Goal: Information Seeking & Learning: Compare options

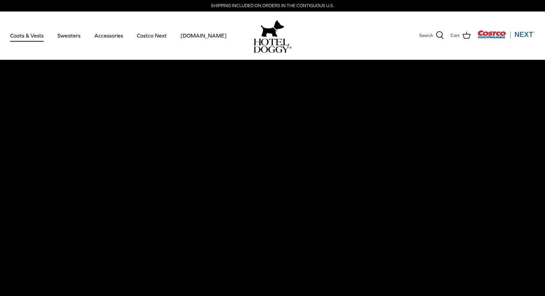
click at [32, 35] on link "Coats & Vests" at bounding box center [27, 35] width 46 height 23
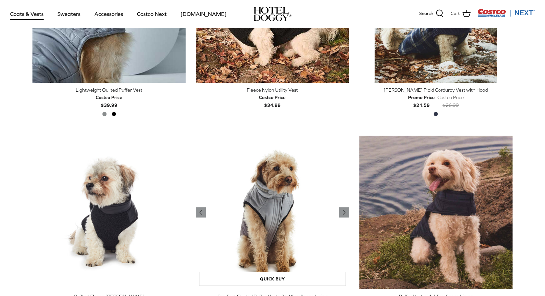
scroll to position [997, 0]
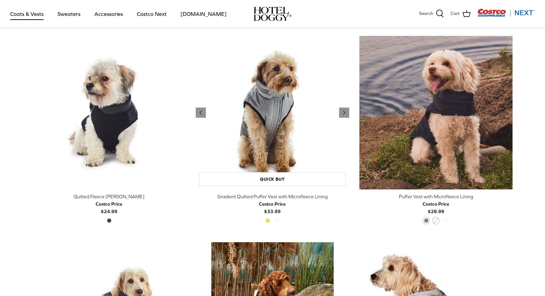
click at [274, 111] on img "Gradient Quilted Puffer Vest with Microfleece Lining" at bounding box center [272, 112] width 153 height 153
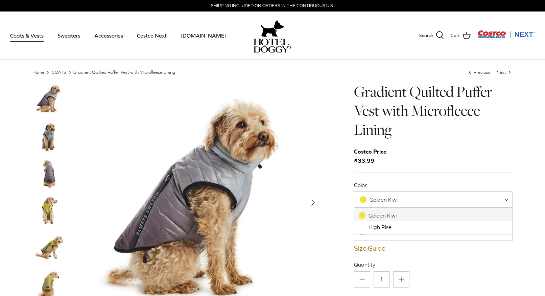
click at [397, 199] on span "Golden Kiwi" at bounding box center [383, 199] width 28 height 6
click at [46, 160] on img "Thumbnail Link" at bounding box center [49, 173] width 34 height 34
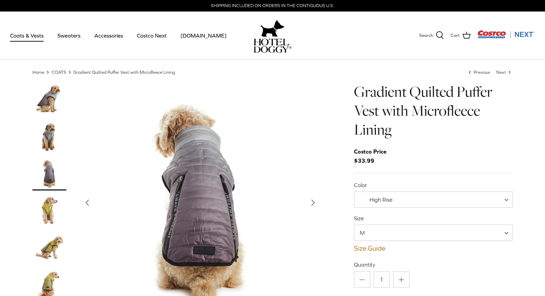
click at [51, 125] on img "Thumbnail Link" at bounding box center [49, 136] width 34 height 34
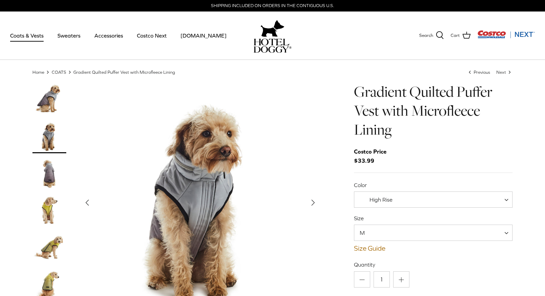
click at [52, 97] on img "Thumbnail Link" at bounding box center [49, 99] width 34 height 34
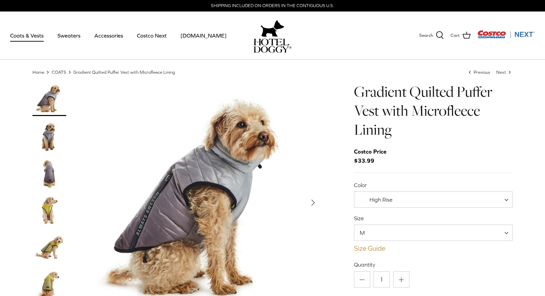
click at [379, 251] on link "Size Guide" at bounding box center [433, 248] width 159 height 8
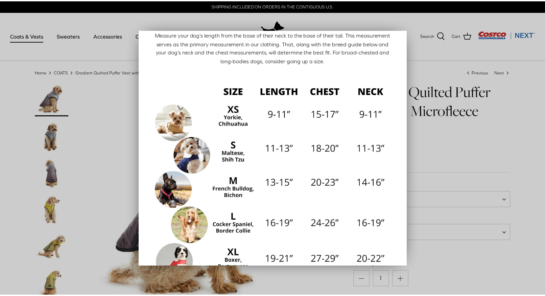
scroll to position [103, 0]
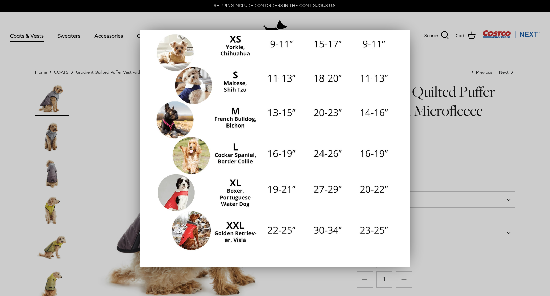
click at [456, 235] on div at bounding box center [275, 148] width 550 height 296
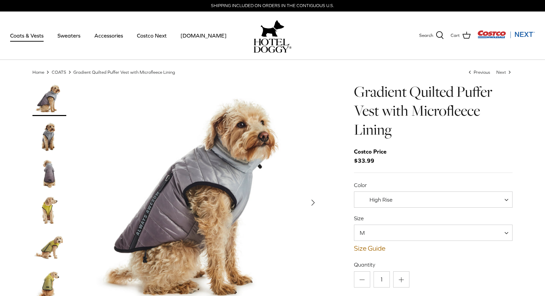
click at [456, 235] on span "M" at bounding box center [433, 232] width 159 height 16
click at [377, 203] on div "High Rise" at bounding box center [376, 199] width 33 height 7
select select "Golden Kiwi"
click at [388, 237] on span "M" at bounding box center [433, 232] width 159 height 16
click at [413, 138] on h1 "Gradient Quilted Puffer Vest with Microfleece Lining" at bounding box center [433, 110] width 159 height 57
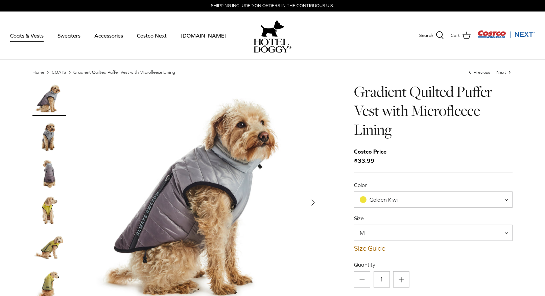
click at [55, 72] on link "COATS" at bounding box center [59, 71] width 15 height 5
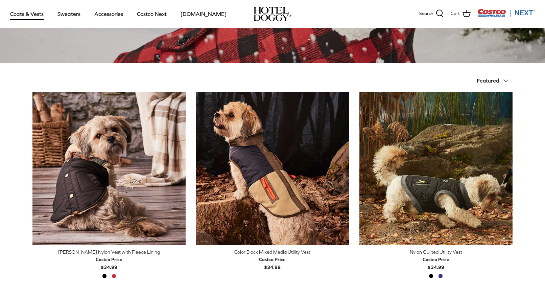
scroll to position [154, 0]
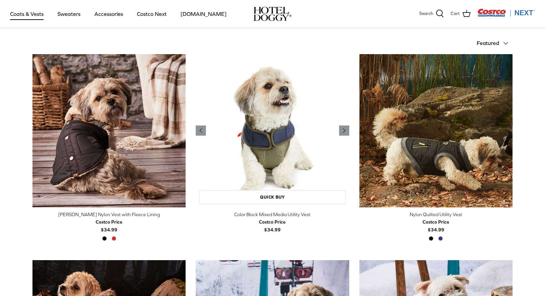
click at [251, 106] on img "Color Block Mixed Media Utility Vest" at bounding box center [272, 130] width 153 height 153
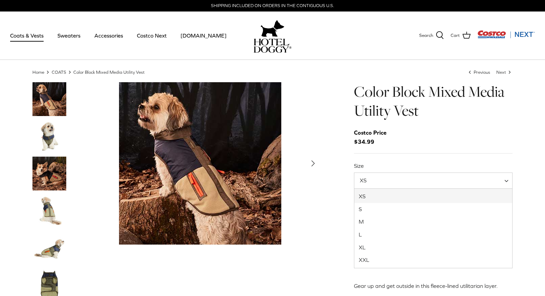
click at [385, 183] on span "XS" at bounding box center [433, 180] width 159 height 16
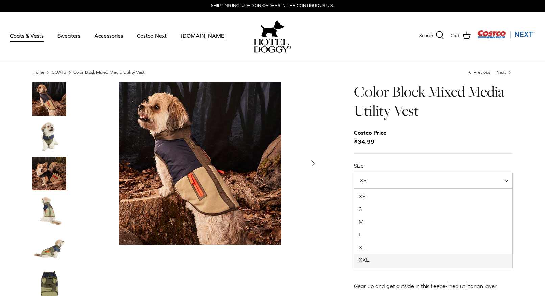
select select "XXL"
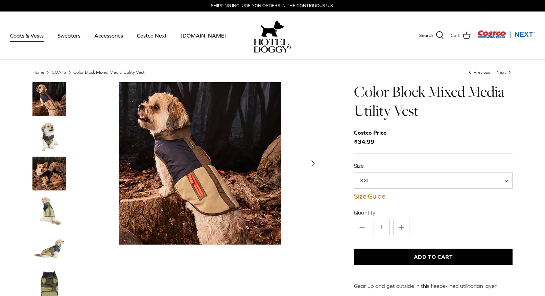
click at [51, 133] on img "Thumbnail Link" at bounding box center [49, 136] width 34 height 34
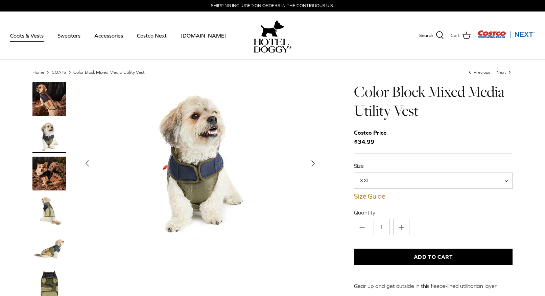
click at [50, 173] on img "Thumbnail Link" at bounding box center [49, 173] width 34 height 34
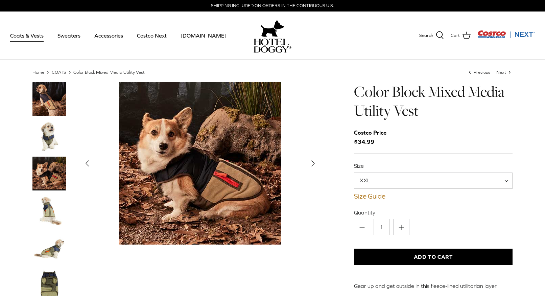
click at [50, 212] on img "Thumbnail Link" at bounding box center [49, 211] width 34 height 34
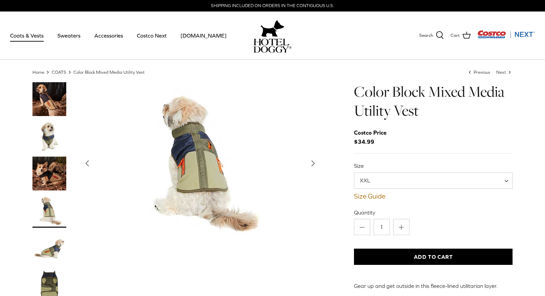
click at [51, 249] on img "Thumbnail Link" at bounding box center [49, 248] width 34 height 34
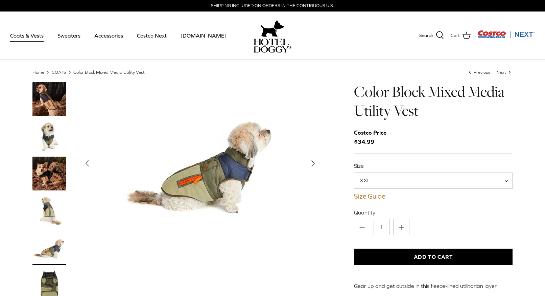
click at [55, 277] on img "Thumbnail Link" at bounding box center [49, 285] width 34 height 34
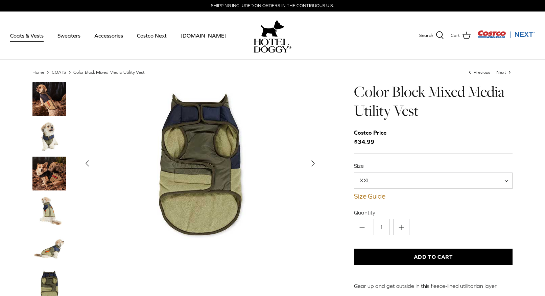
click at [62, 107] on img "Thumbnail Link" at bounding box center [49, 99] width 34 height 34
